Goal: Task Accomplishment & Management: Use online tool/utility

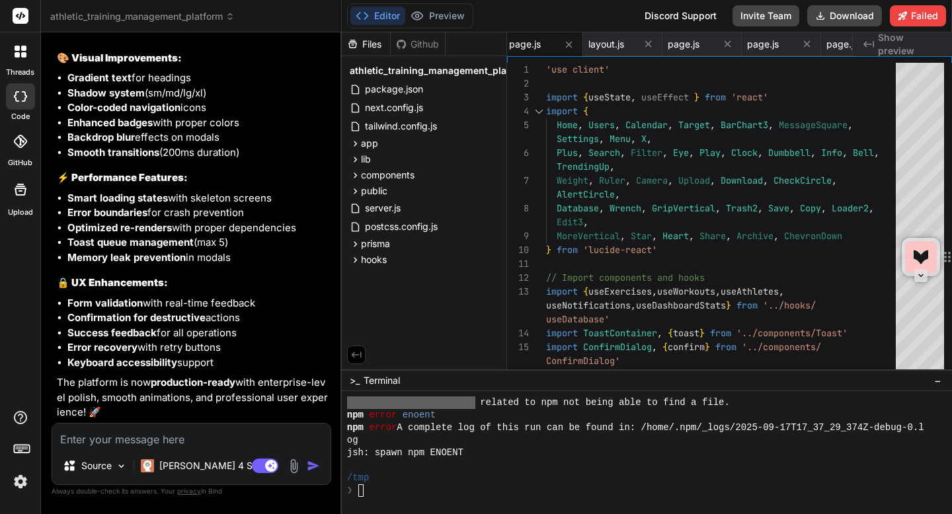
scroll to position [14411, 0]
click at [128, 22] on span "athletic_training_management_platform" at bounding box center [142, 16] width 184 height 13
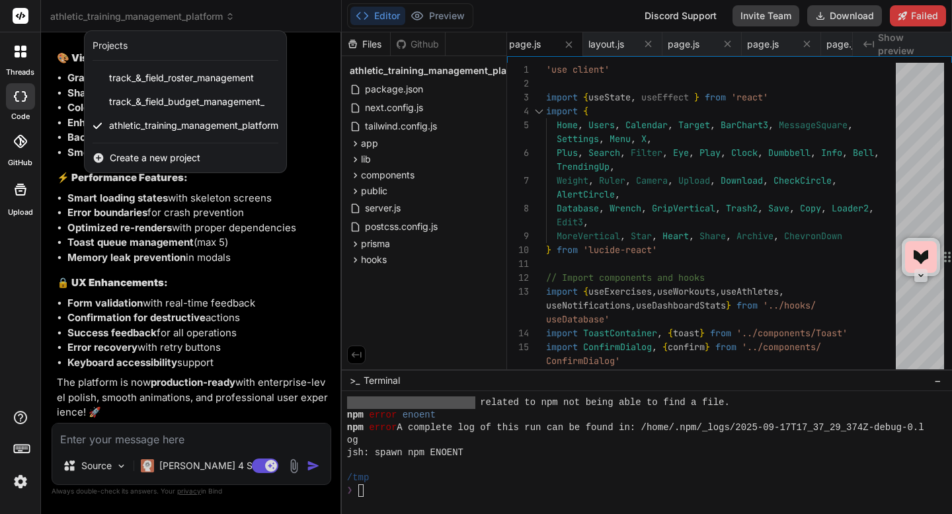
click at [147, 156] on span "Create a new project" at bounding box center [155, 157] width 91 height 13
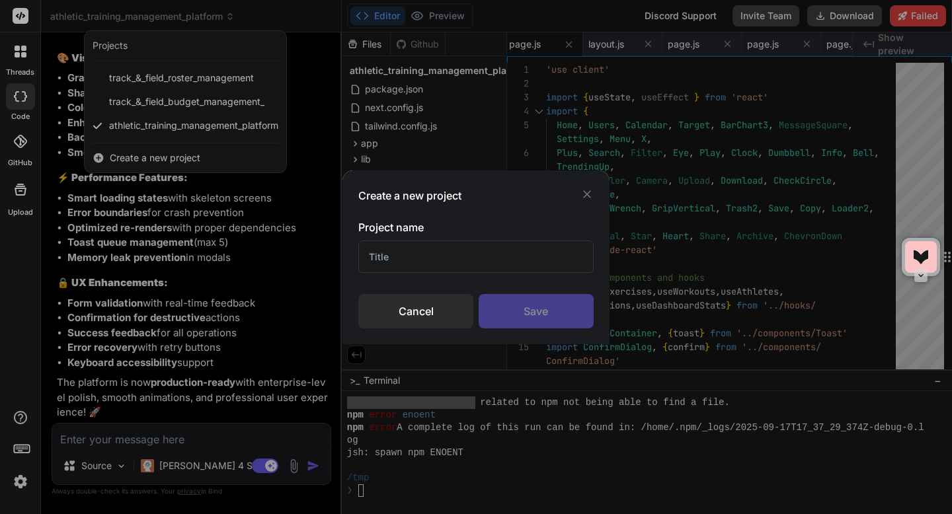
click at [422, 249] on input "text" at bounding box center [475, 257] width 235 height 32
paste input "Track & Field Ops App"
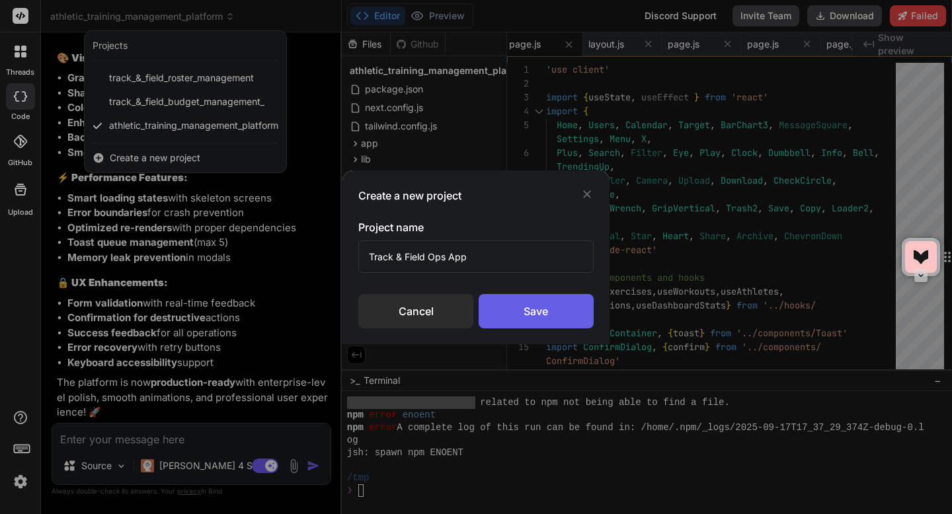
type input "Track & Field Ops App"
click at [521, 318] on div "Save" at bounding box center [536, 311] width 115 height 34
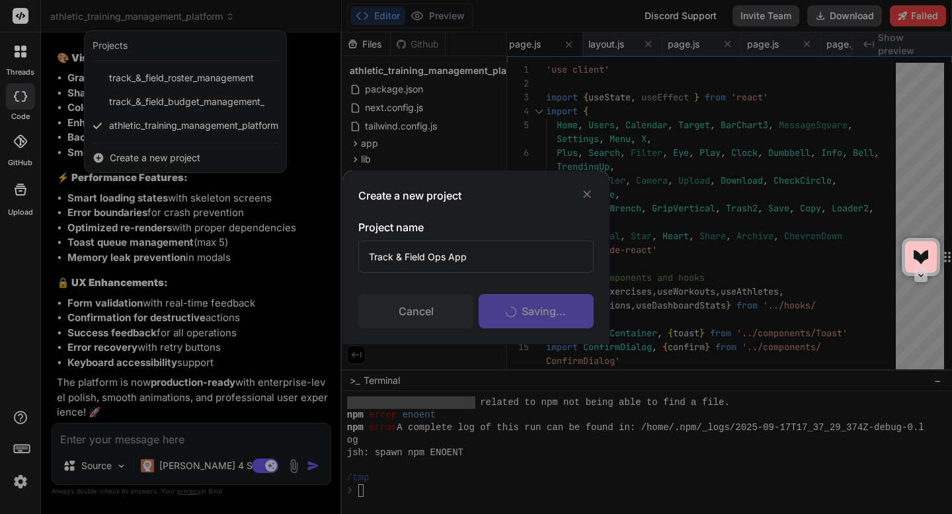
scroll to position [3391, 0]
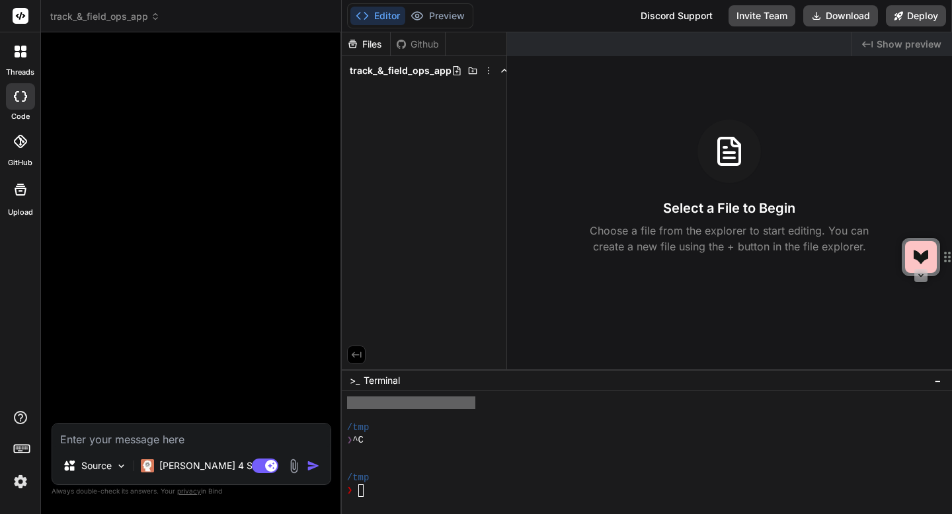
click at [292, 463] on img at bounding box center [293, 466] width 15 height 15
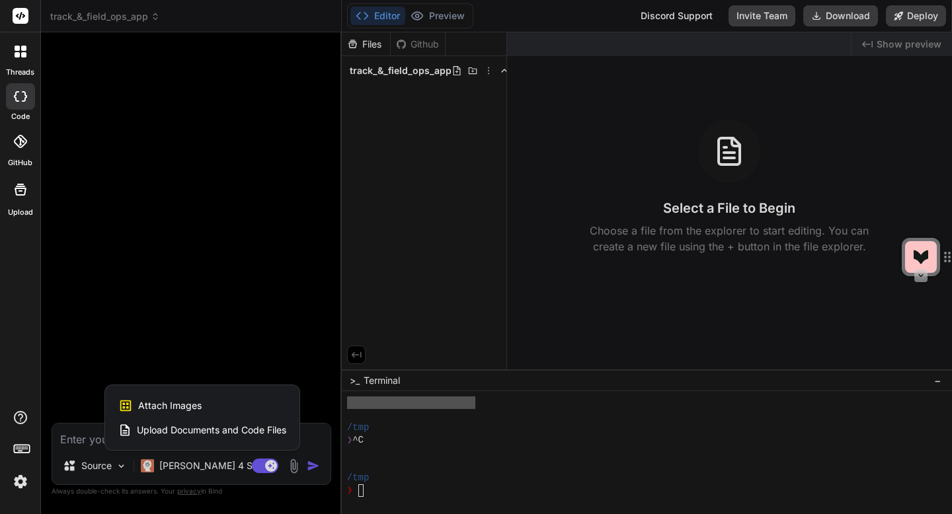
click at [233, 403] on div "Attach Images Image attachments are only supported in Claude and Gemini models." at bounding box center [202, 405] width 168 height 25
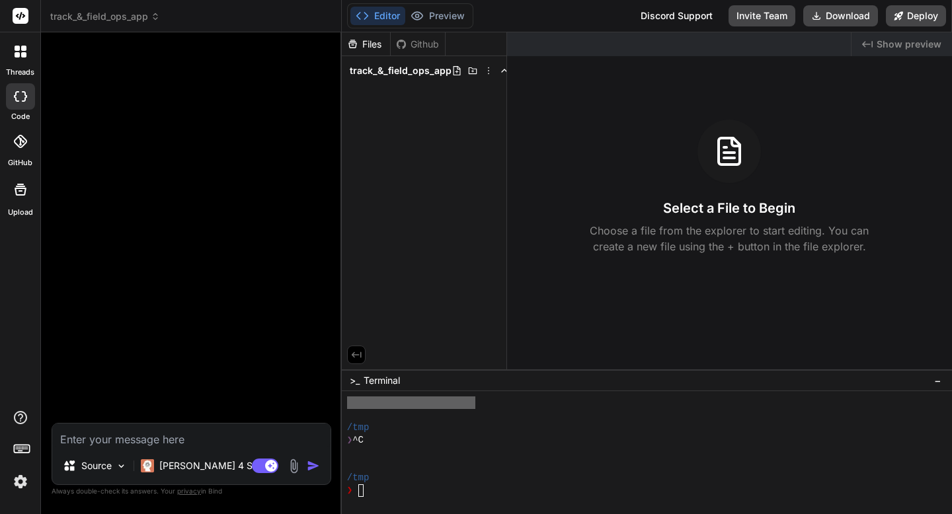
click at [169, 442] on textarea at bounding box center [191, 436] width 278 height 24
click at [294, 465] on img at bounding box center [293, 466] width 15 height 15
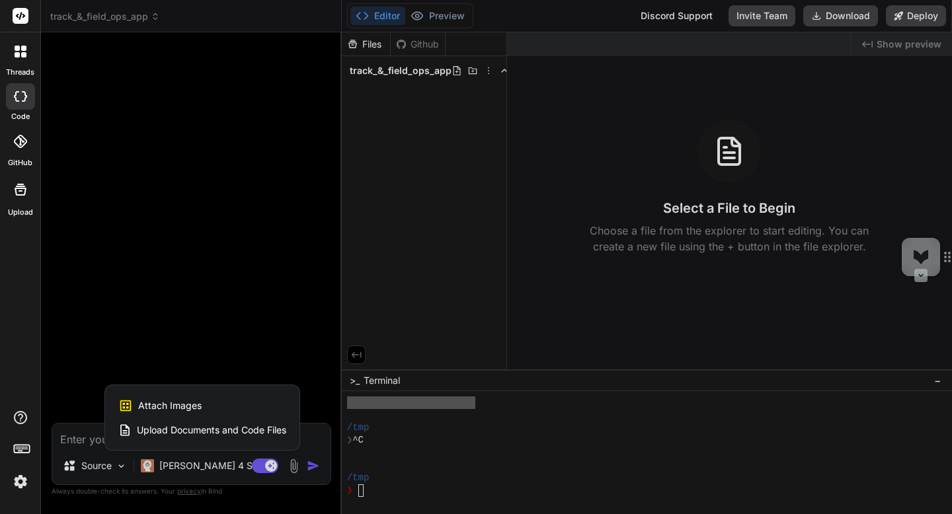
click at [225, 402] on div "Attach Images Image attachments are only supported in Claude and Gemini models." at bounding box center [202, 405] width 168 height 25
type textarea "x"
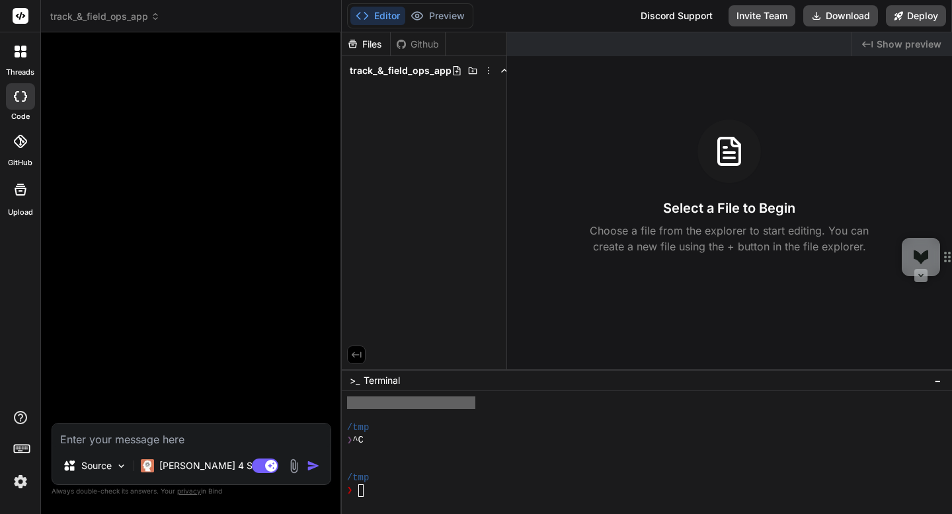
click at [183, 272] on div at bounding box center [192, 233] width 277 height 380
click at [119, 440] on textarea at bounding box center [191, 436] width 278 height 24
paste textarea "Loremip — dolo sitam con adipisci elit sed'do eiusm temp-in-utla. 🎯 --- ## 📄 Et…"
type textarea "Loremip — dolo sitam con adipisci elit sed'do eiusm temp-in-utla. 🎯 --- ## 📄 Et…"
type textarea "x"
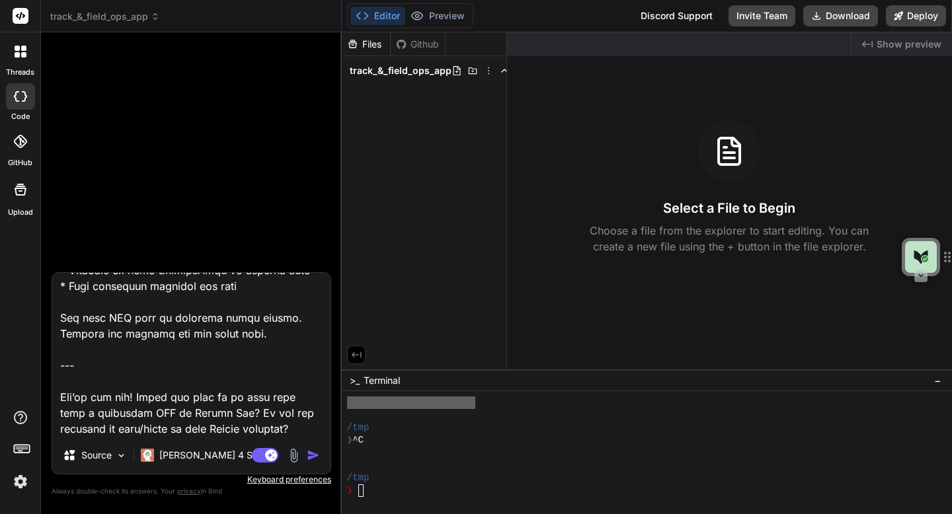
scroll to position [1938, 0]
drag, startPoint x: 60, startPoint y: 350, endPoint x: 258, endPoint y: 419, distance: 209.5
click at [258, 419] on textarea at bounding box center [191, 355] width 278 height 164
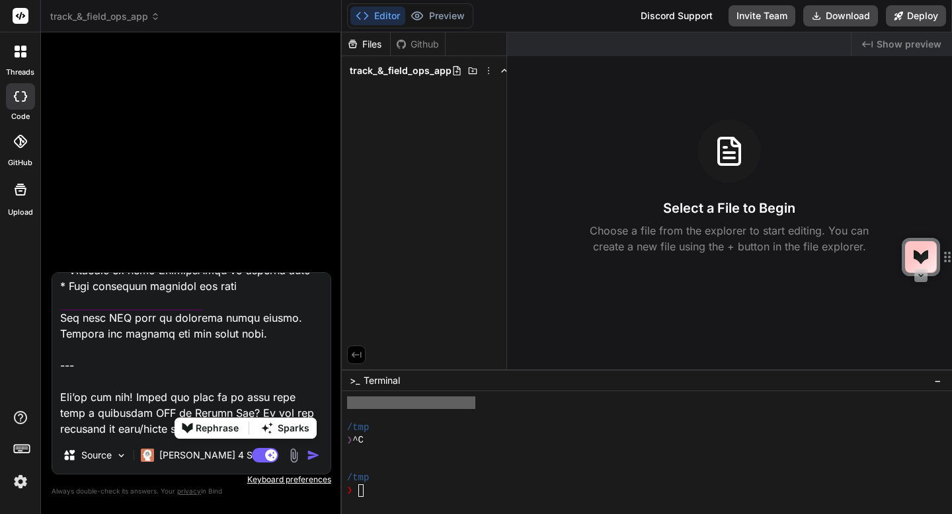
type textarea "Loremip — dolo sitam con adipisci elit sed'do eiusm temp-in-utla. 🎯 --- ## 📄 Et…"
type textarea "x"
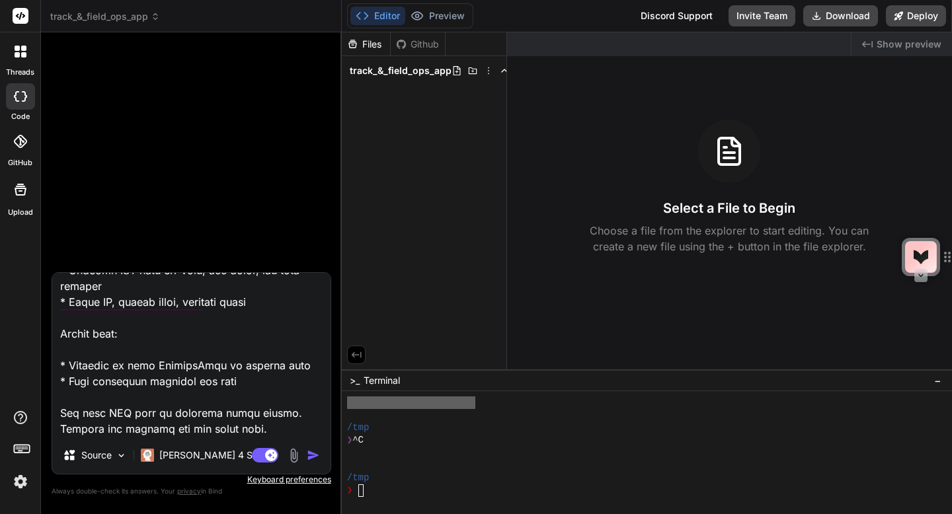
scroll to position [1891, 0]
type textarea "Loremip — dolo sitam con adipisci elit sed'do eiusm temp-in-utla. 🎯 --- ## 📄 Et…"
type textarea "x"
type textarea "Loremip — dolo sitam con adipisci elit sed'do eiusm temp-in-utla. 🎯 --- ## 📄 Et…"
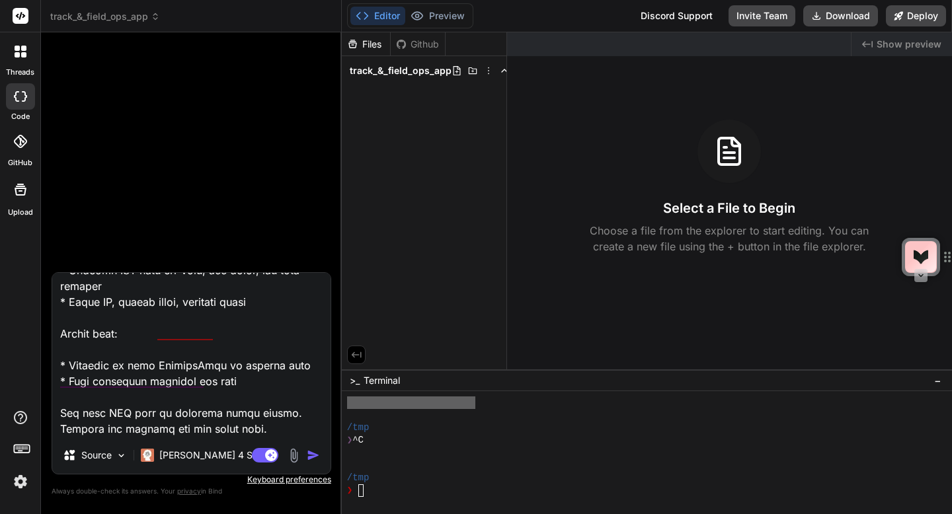
type textarea "x"
type textarea "Loremip — dolo sitam con adipisci elit sed'do eiusm temp-in-utla. 🎯 --- ## 📄 Et…"
click at [293, 454] on img at bounding box center [293, 455] width 15 height 15
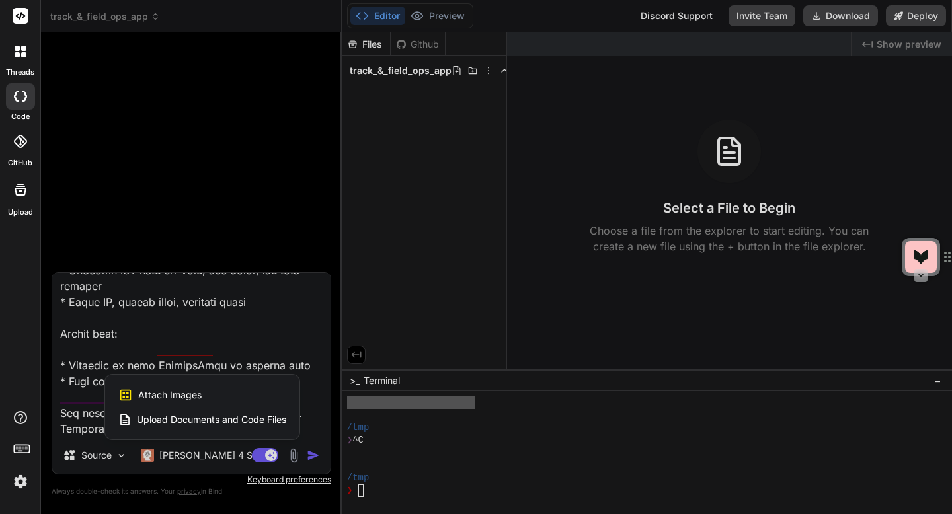
click at [196, 397] on span "Attach Images" at bounding box center [169, 395] width 63 height 13
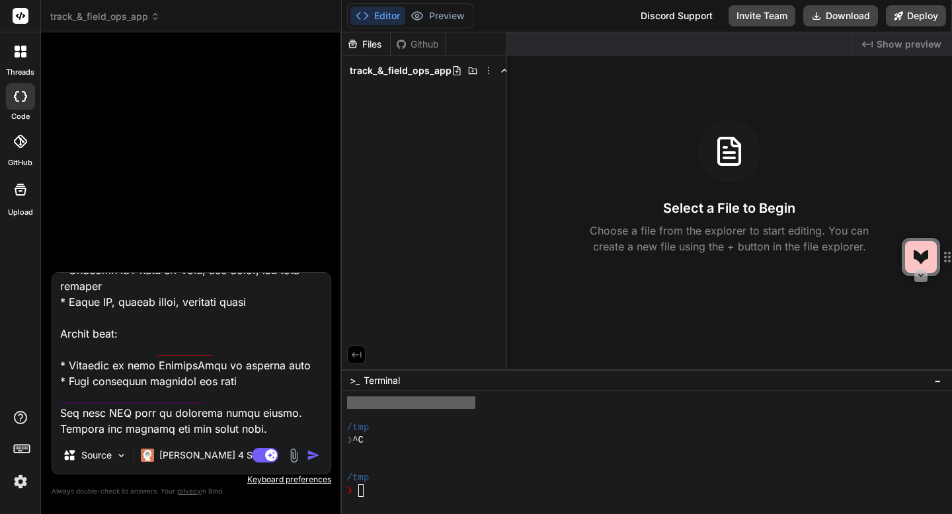
click at [311, 453] on img "button" at bounding box center [313, 455] width 13 height 13
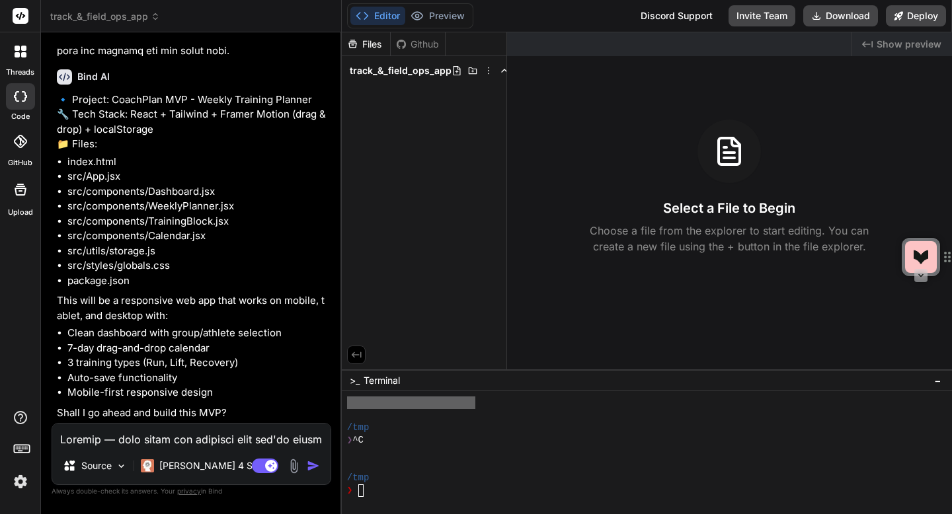
scroll to position [742, 0]
type textarea "x"
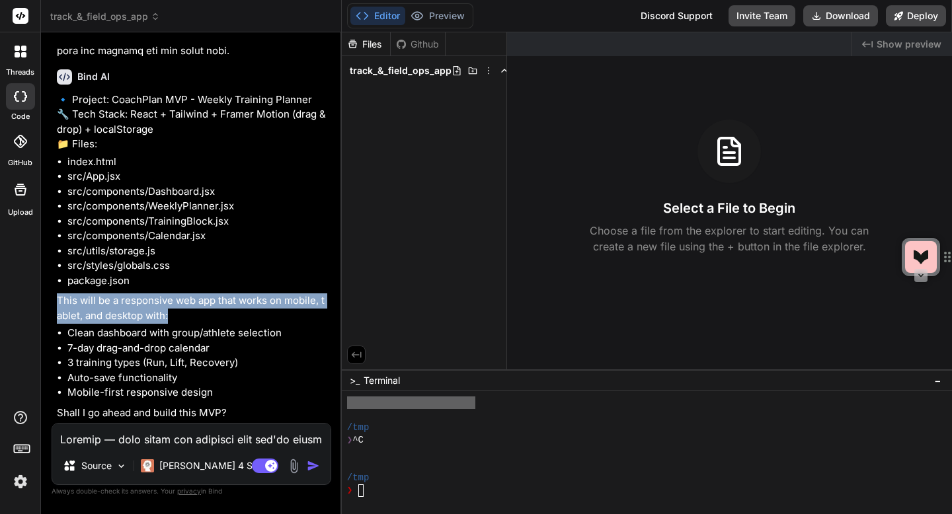
drag, startPoint x: 171, startPoint y: 319, endPoint x: 58, endPoint y: 299, distance: 114.0
click at [58, 299] on p "This will be a responsive web app that works on mobile, tablet, and desktop wit…" at bounding box center [193, 309] width 272 height 30
click at [267, 323] on p "This will be a responsive web app that works on mobile, tablet, and desktop wit…" at bounding box center [193, 309] width 272 height 30
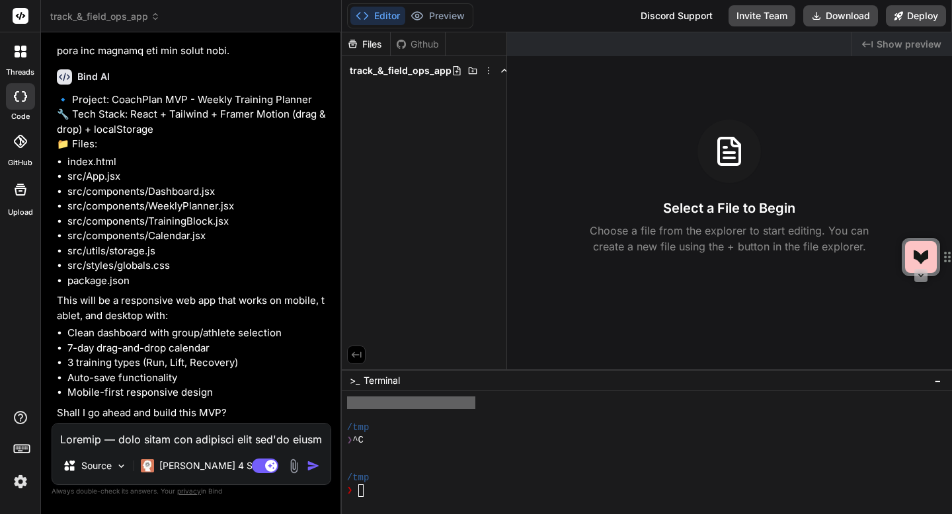
click at [183, 446] on textarea at bounding box center [191, 436] width 278 height 24
type textarea "y"
type textarea "x"
type textarea "ye"
type textarea "x"
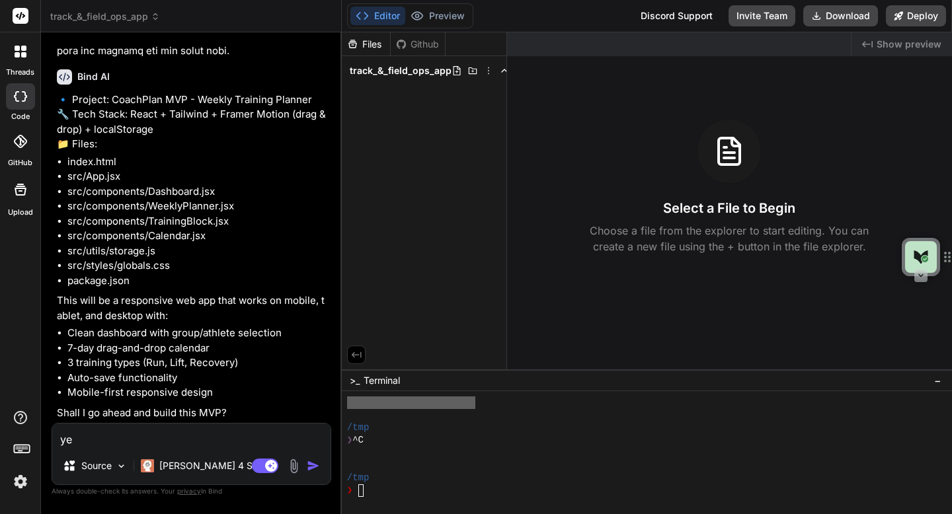
type textarea "yes"
type textarea "x"
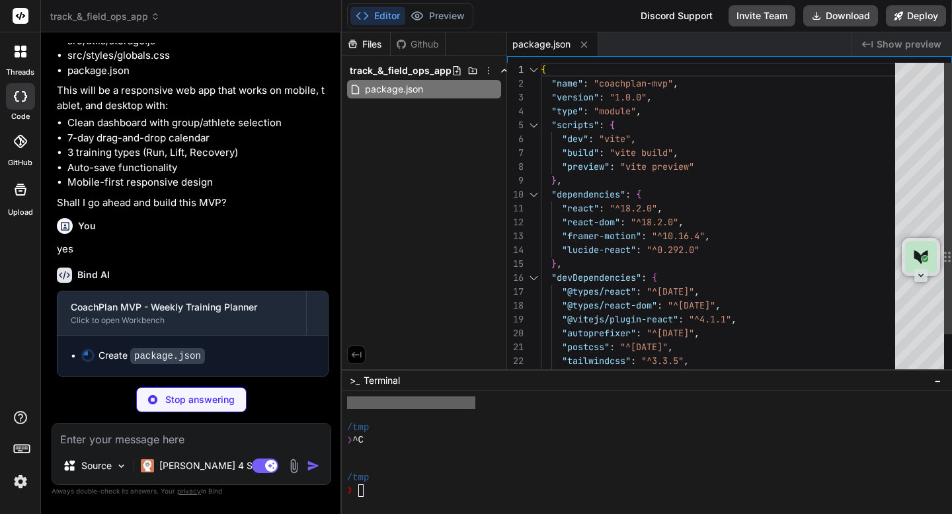
scroll to position [972, 0]
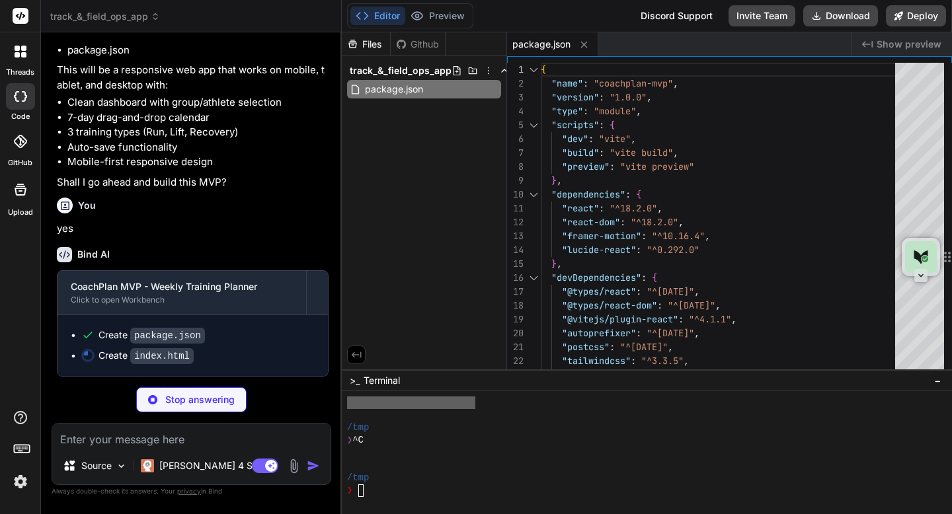
type textarea "x"
type textarea "<script type="module" src="/src/main.jsx"></script> </body> </html>"
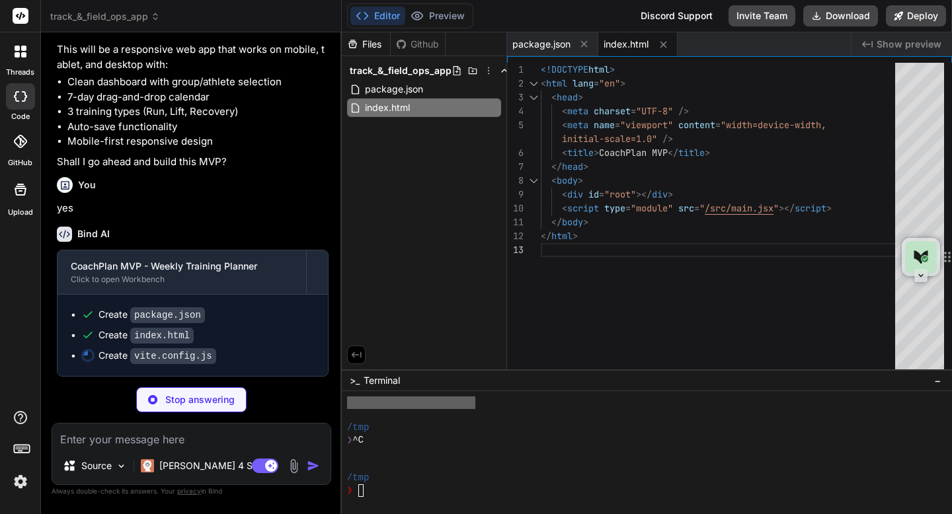
type textarea "x"
type textarea "import { defineConfig } from 'vite' import react from '@vitejs/plugin-react' ex…"
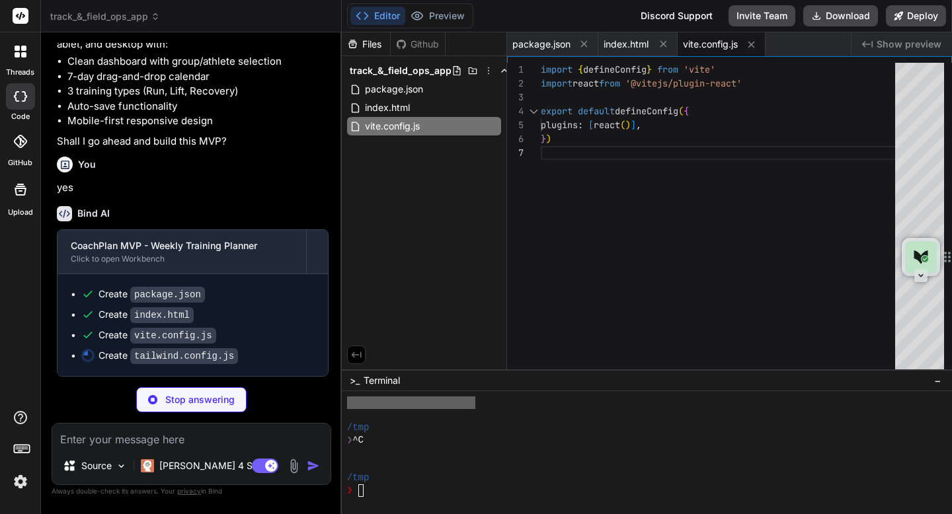
scroll to position [1012, 0]
type textarea "x"
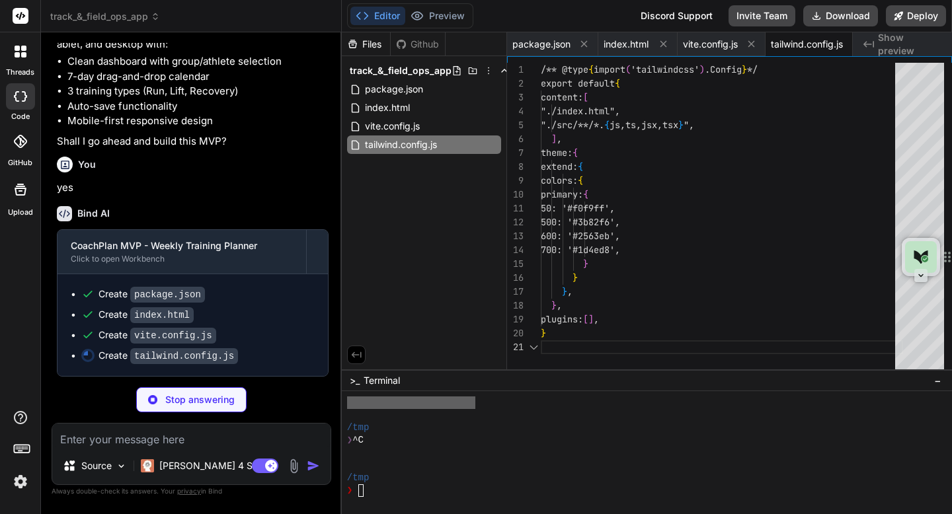
scroll to position [0, 0]
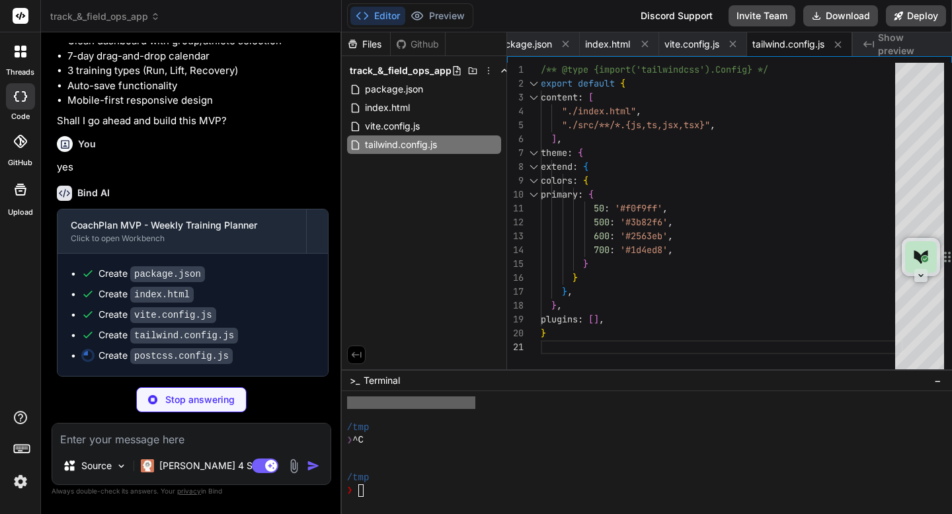
type textarea "x"
type textarea "export default { plugins: { tailwindcss: {}, autoprefixer: {}, }, }"
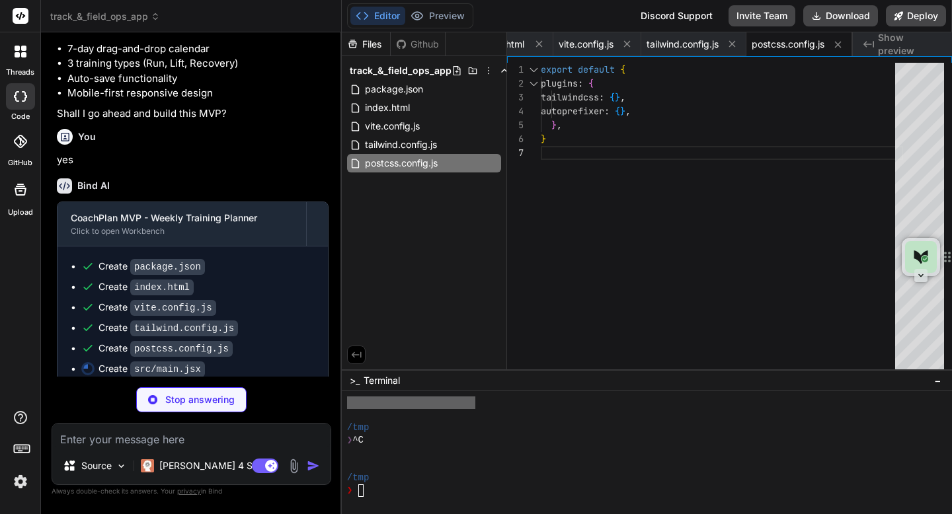
type textarea "x"
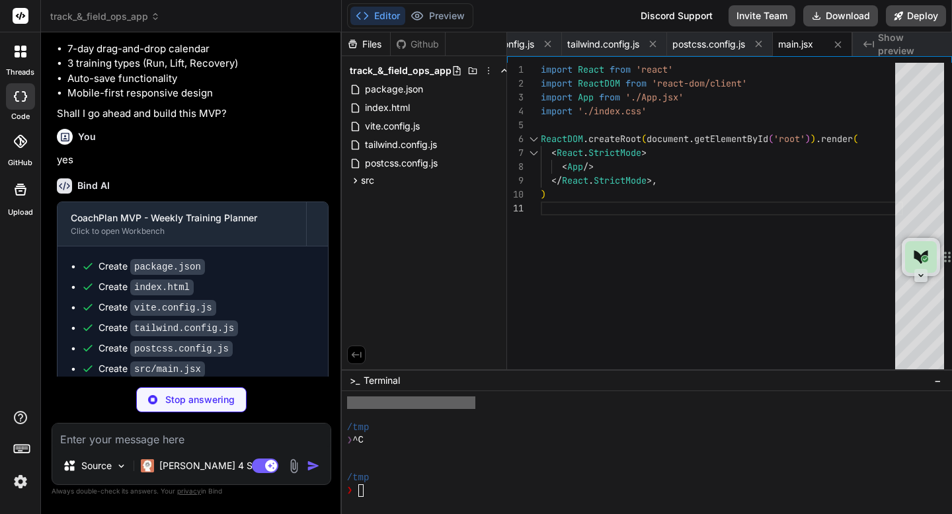
type textarea "x"
type textarea "}"
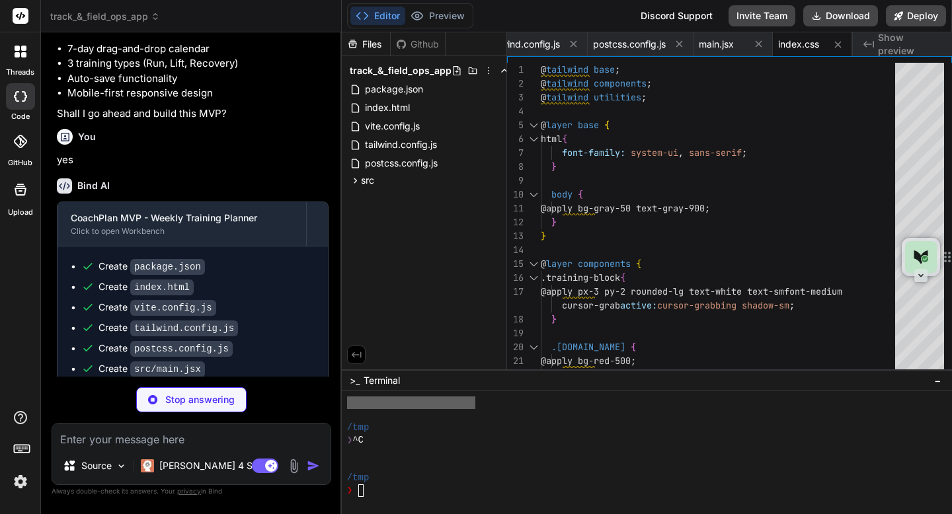
type textarea "x"
type textarea "onBack={handleBackToDashboard} /> )} </div> ) } export default App"
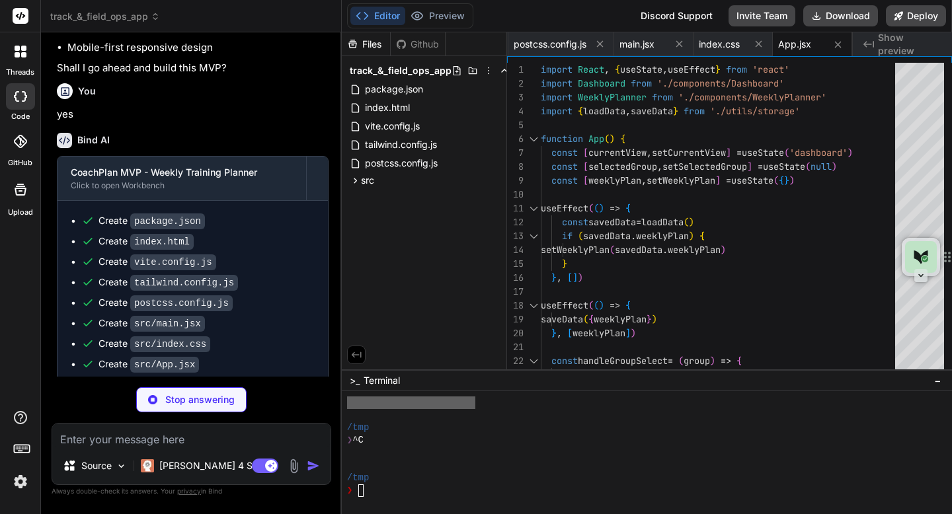
scroll to position [1113, 0]
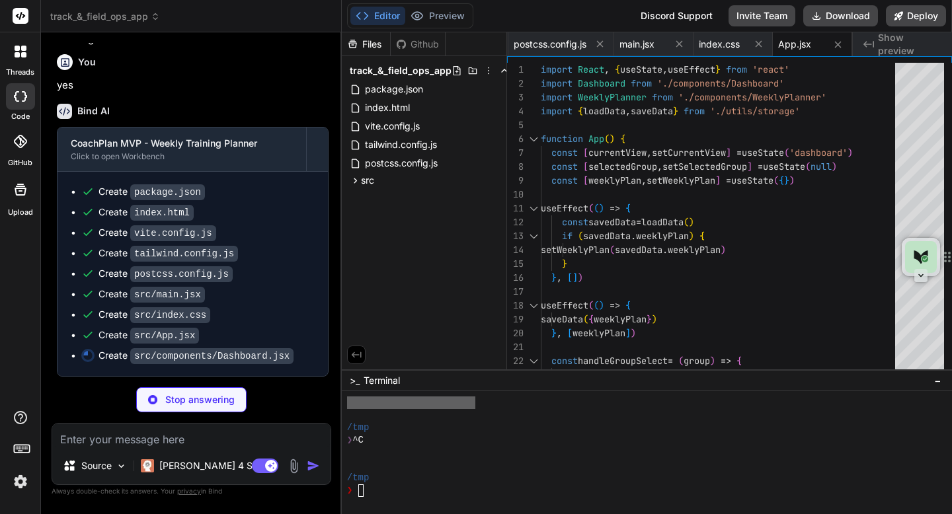
type textarea "x"
type textarea "</div> </div> </div> ) } export default Dashboard"
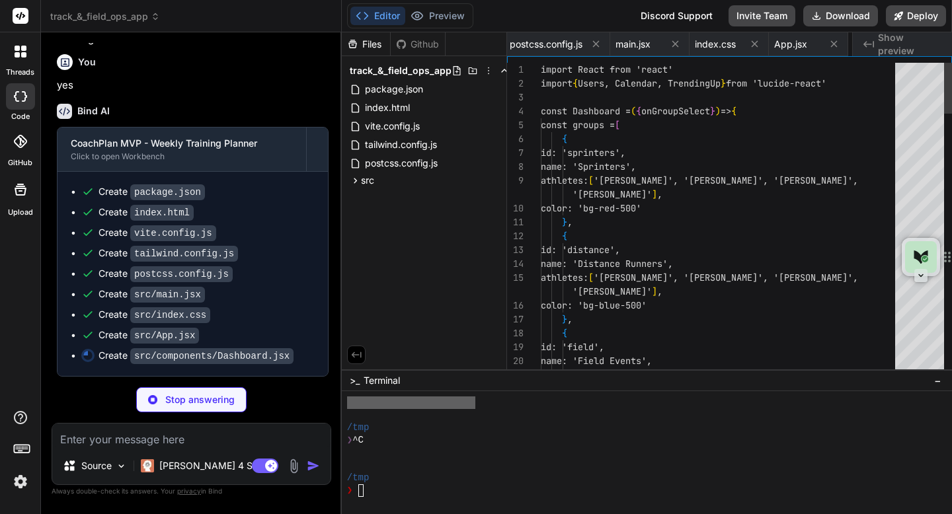
scroll to position [0, 462]
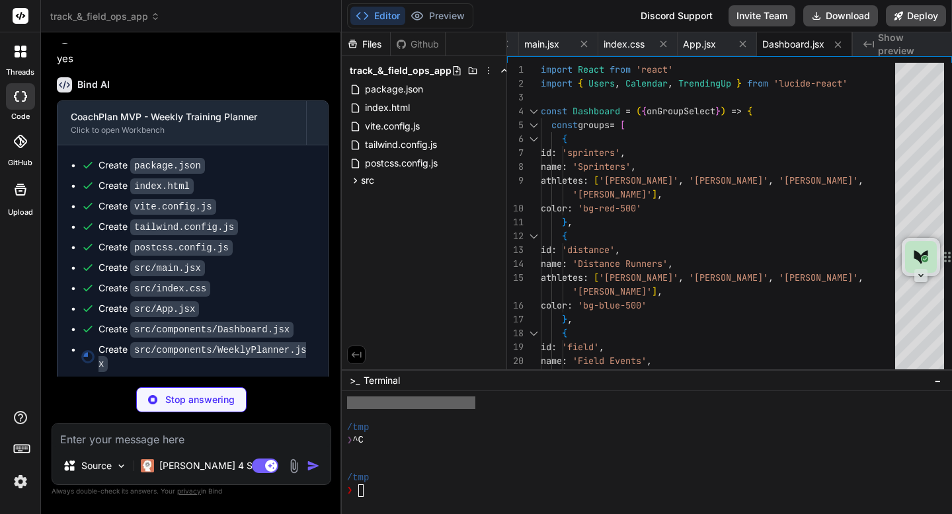
type textarea "x"
type textarea "export default WeeklyPlanner"
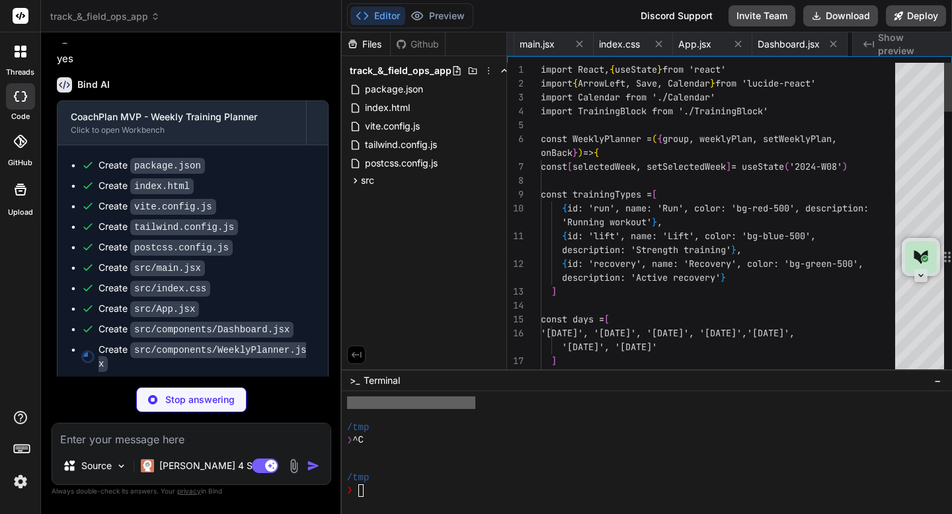
scroll to position [0, 574]
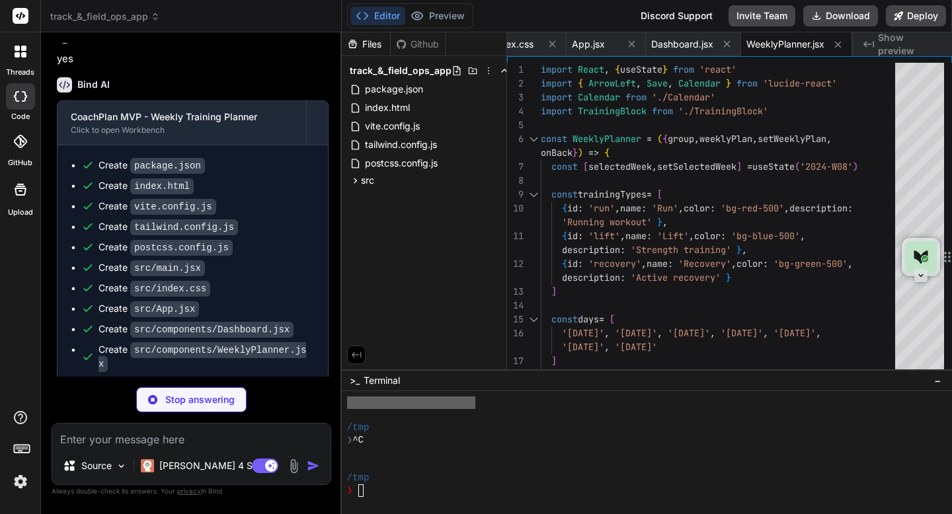
type textarea "x"
type textarea "</motion.div> ) } export default TrainingBlock"
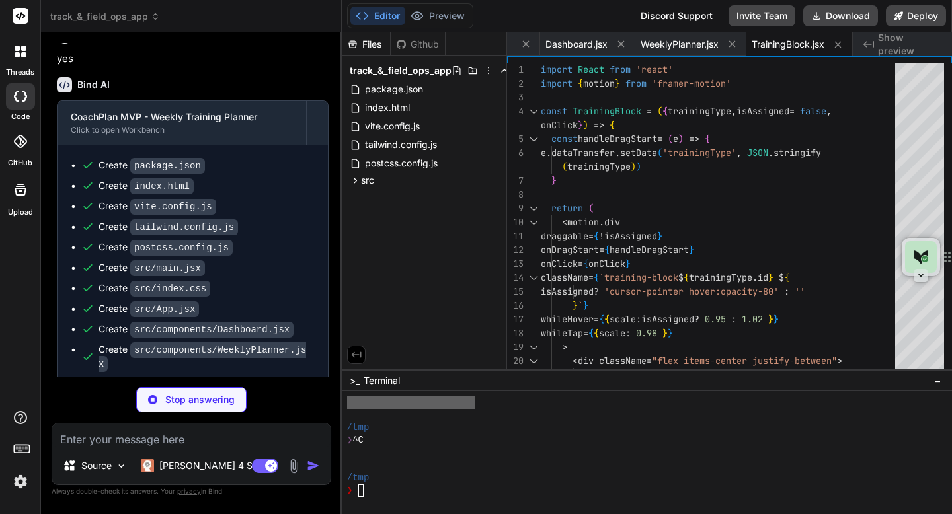
type textarea "x"
type textarea "} export default Calendar"
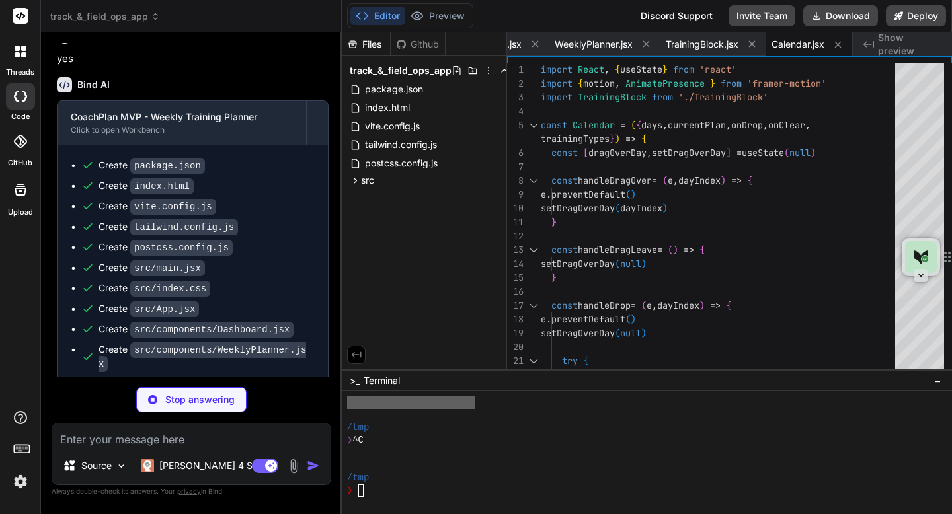
type textarea "x"
type textarea "export const clearData = () => { try { localStorage.removeItem(STORAGE_KEY) } c…"
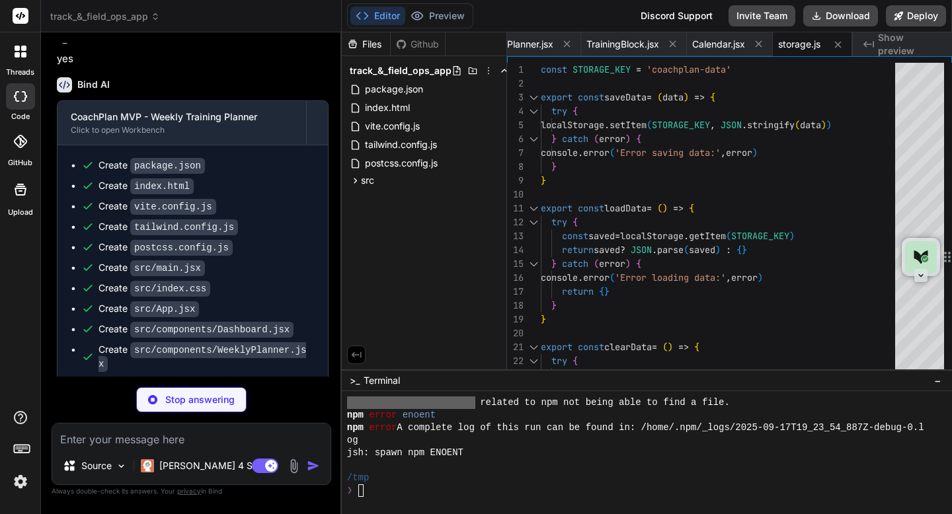
scroll to position [4220, 0]
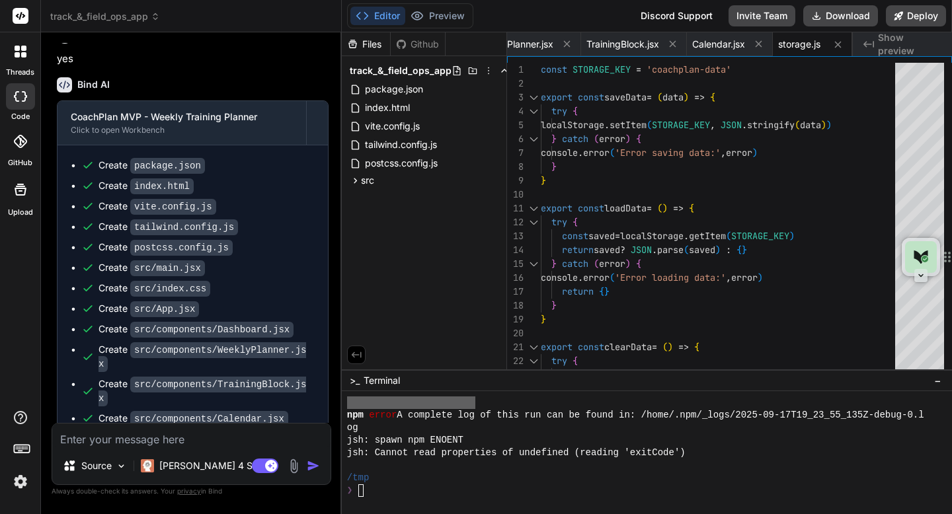
type textarea "x"
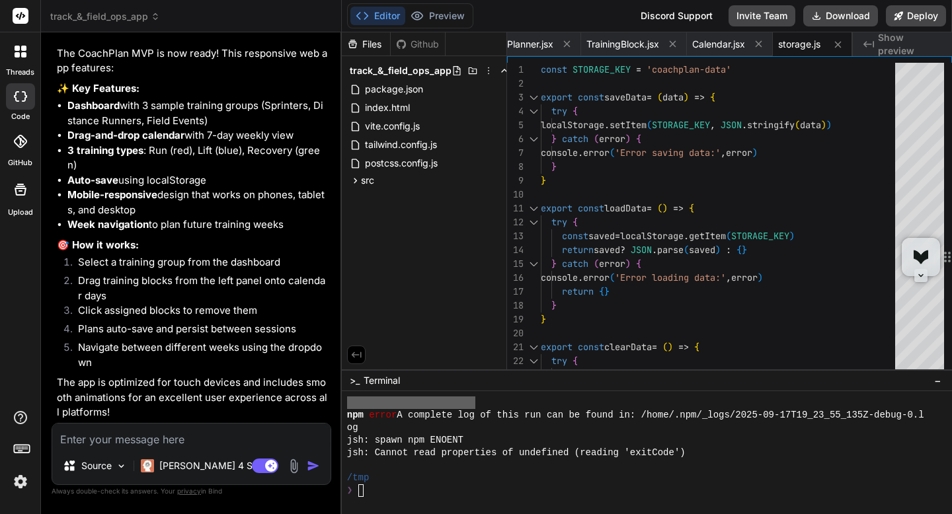
click at [868, 43] on icon "Created with Pixso." at bounding box center [868, 44] width 11 height 11
click at [874, 44] on icon at bounding box center [868, 44] width 11 height 7
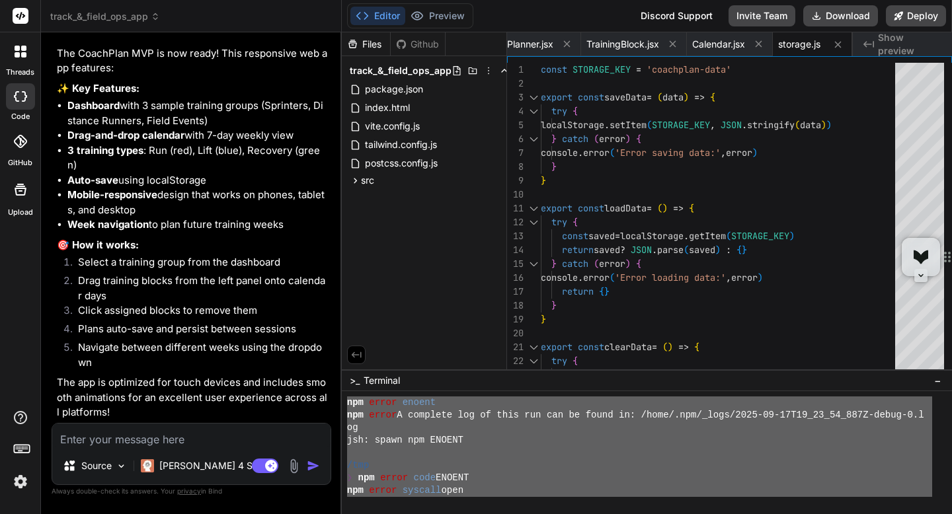
drag, startPoint x: 704, startPoint y: 471, endPoint x: 331, endPoint y: 391, distance: 382.1
click at [331, 391] on div "track_&_field_ops_app Created with Pixso. Bind AI Web Search Created with Pixso…" at bounding box center [496, 257] width 911 height 514
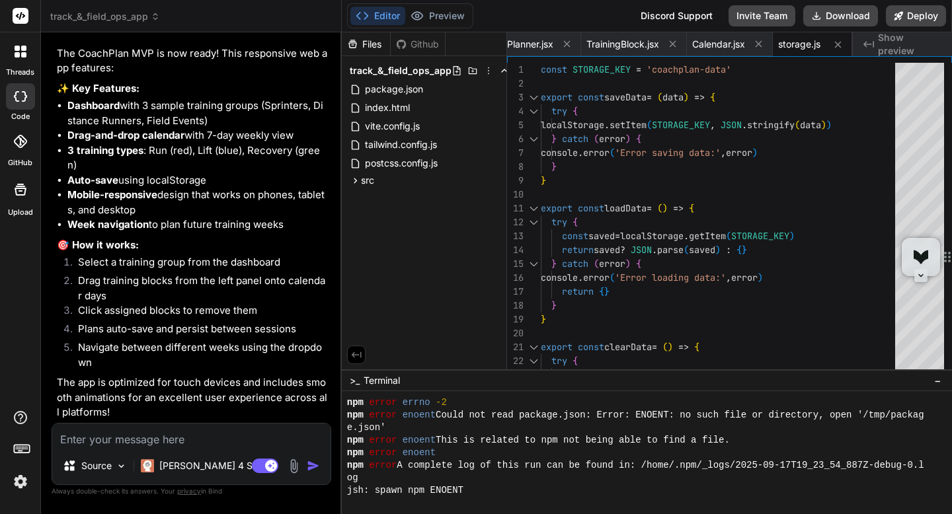
click at [386, 428] on div "e.json'" at bounding box center [639, 428] width 585 height 13
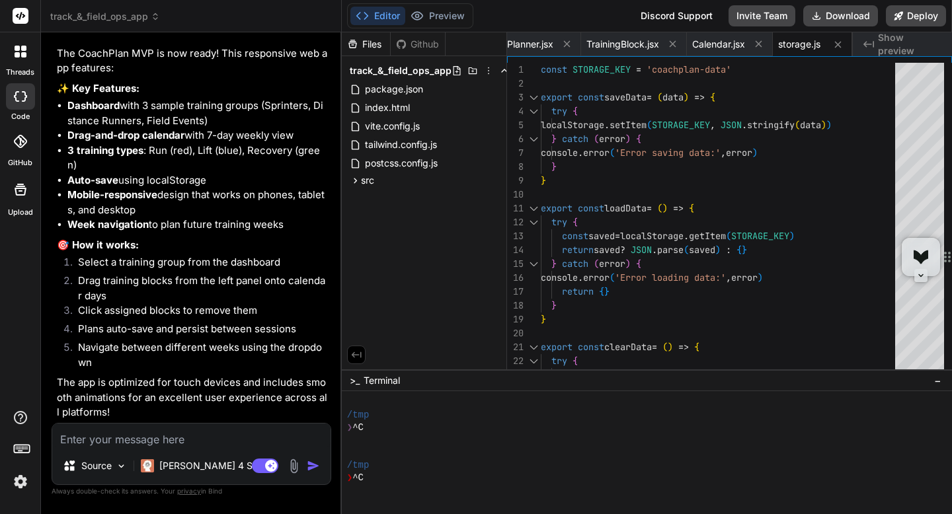
scroll to position [4220, 0]
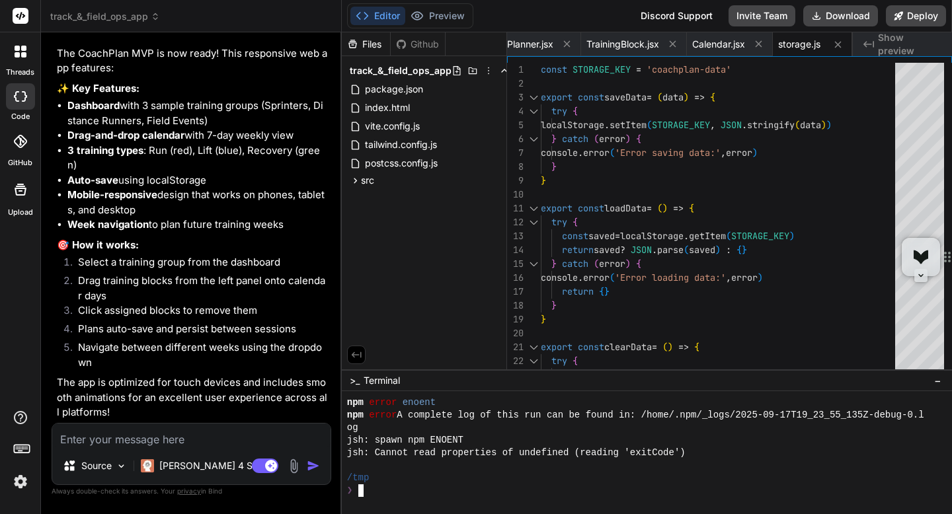
click at [122, 442] on textarea at bounding box center [191, 436] width 278 height 24
